Goal: Task Accomplishment & Management: Use online tool/utility

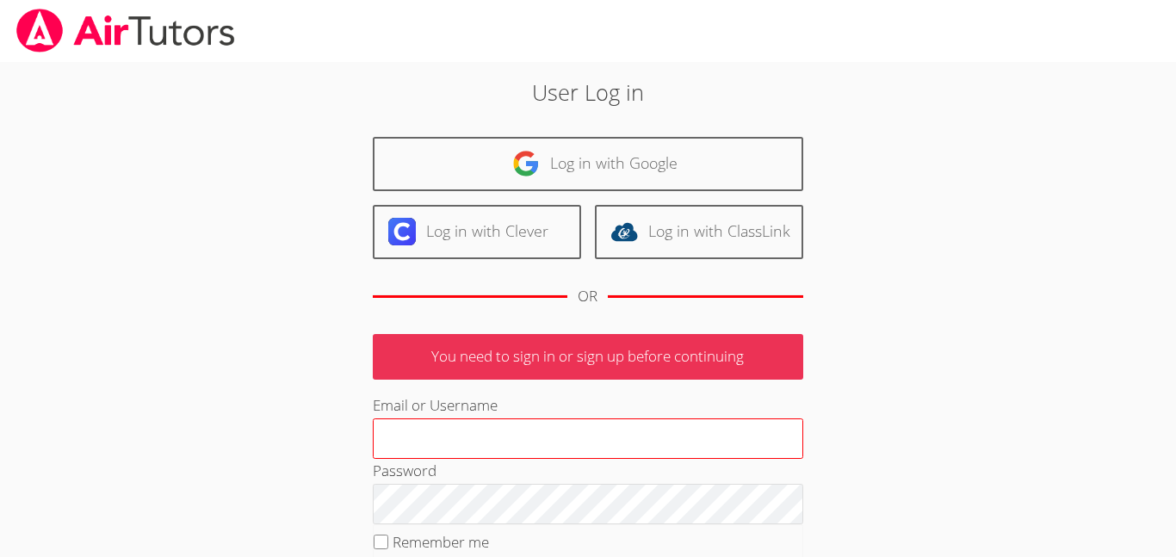
type input "[EMAIL_ADDRESS][DOMAIN_NAME]"
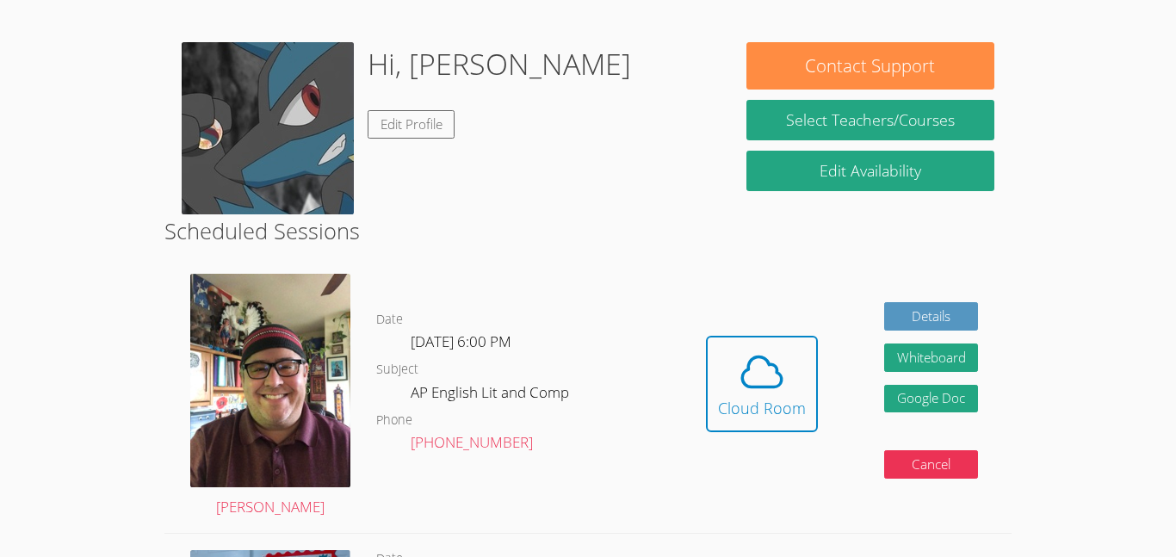
scroll to position [242, 0]
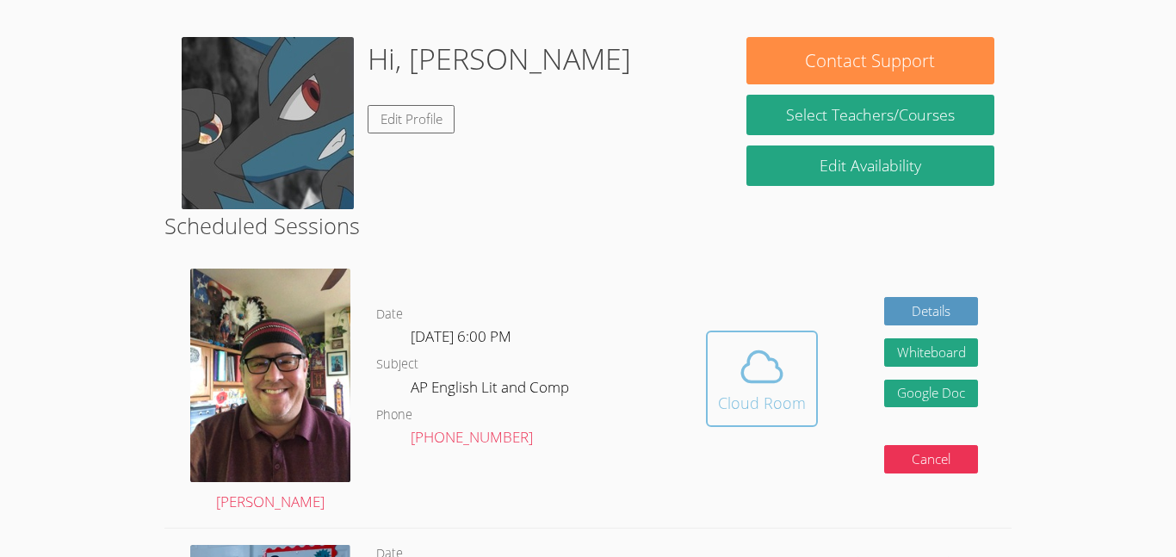
click at [761, 385] on icon at bounding box center [762, 367] width 48 height 48
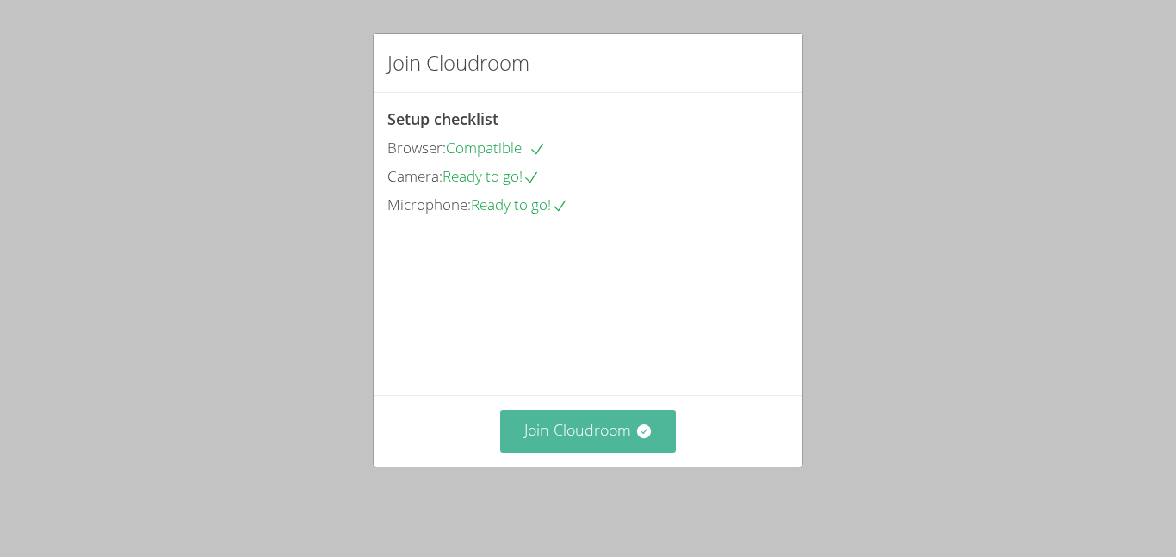
click at [617, 436] on button "Join Cloudroom" at bounding box center [588, 431] width 176 height 42
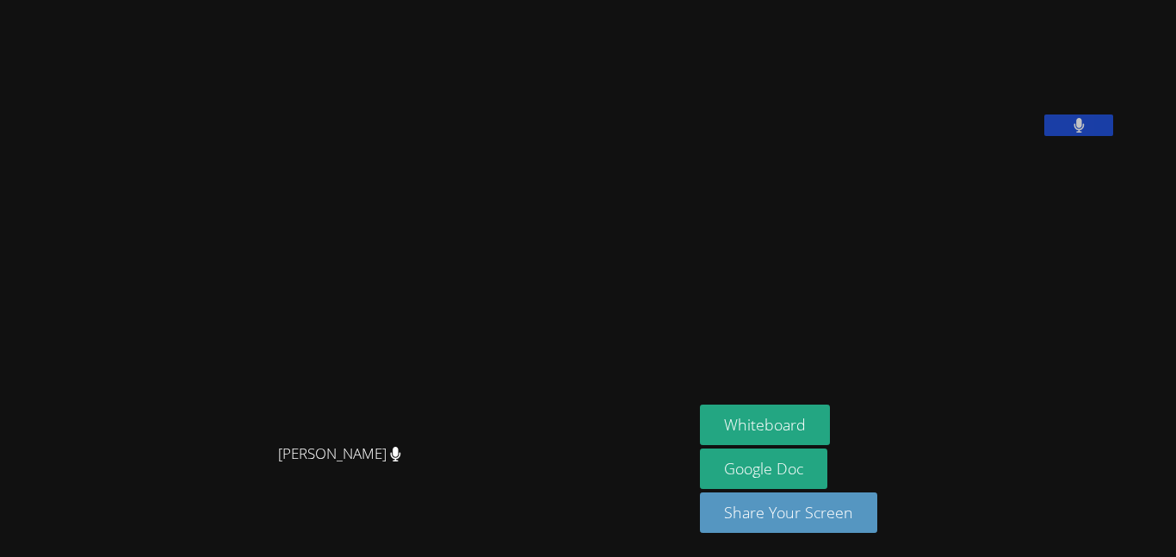
click at [476, 435] on video at bounding box center [347, 244] width 258 height 382
